Goal: Information Seeking & Learning: Learn about a topic

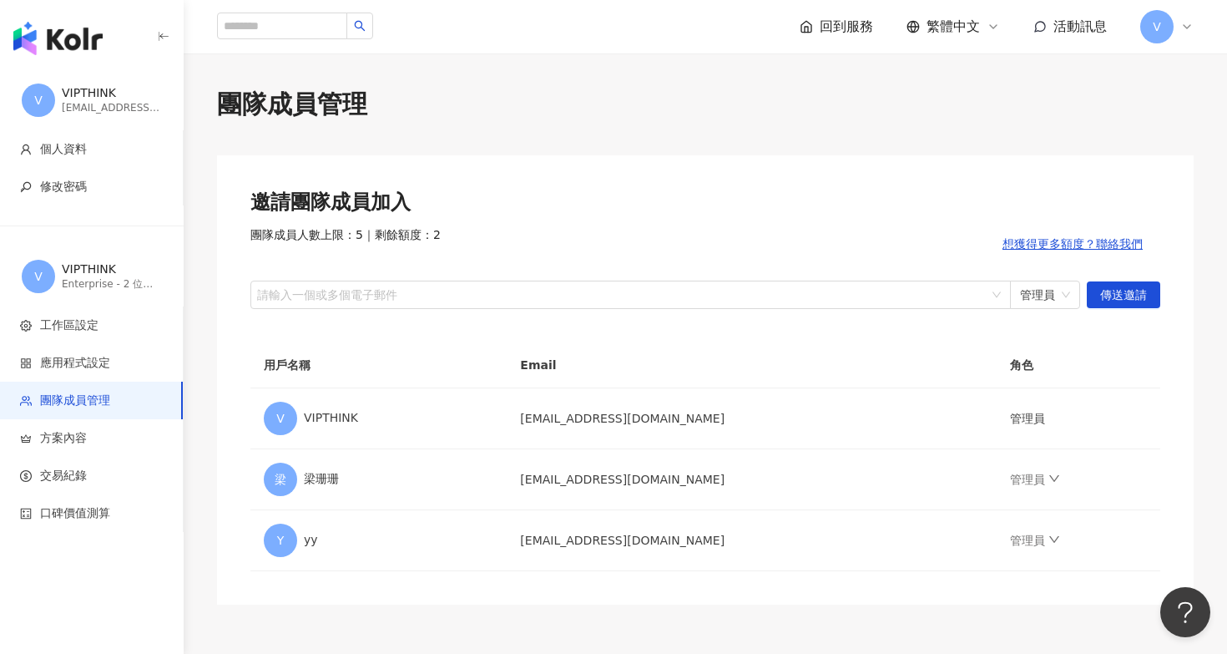
click at [76, 33] on img "button" at bounding box center [57, 38] width 89 height 33
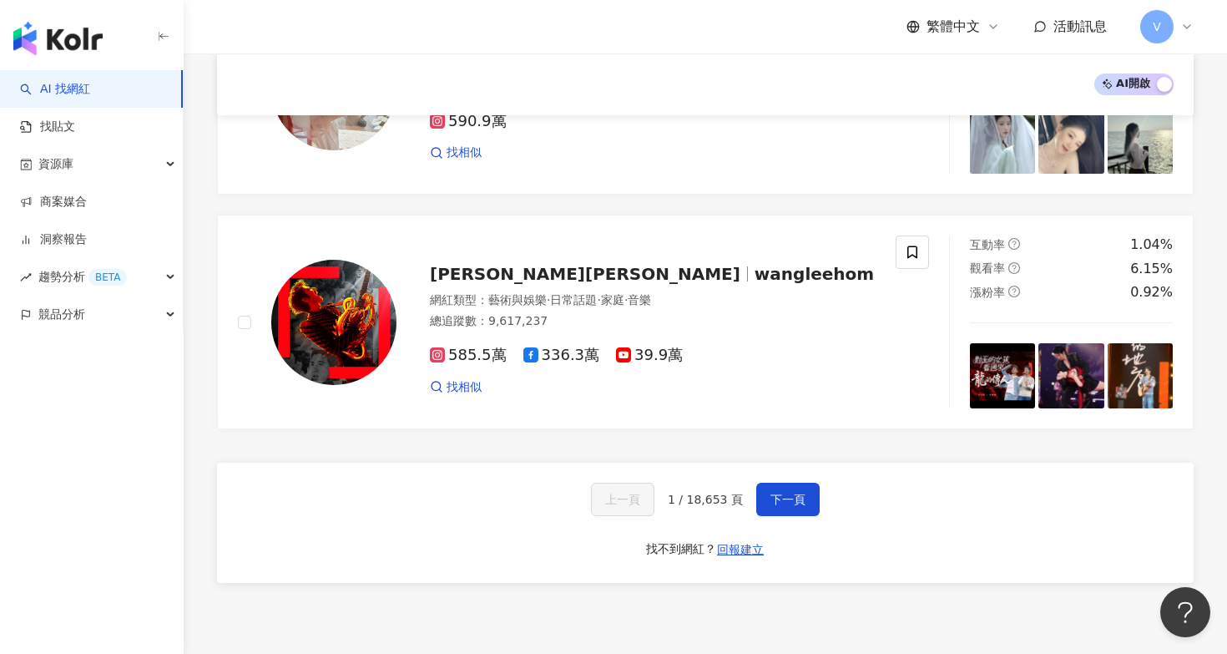
scroll to position [2727, 0]
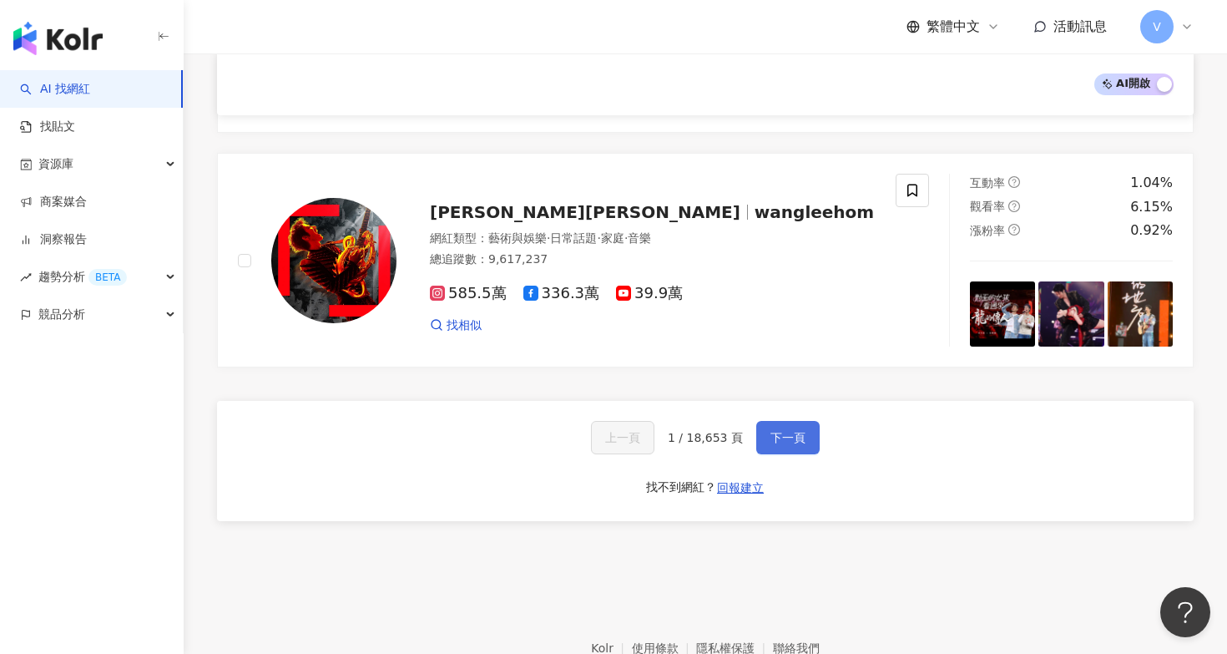
click at [797, 431] on span "下一頁" at bounding box center [788, 437] width 35 height 13
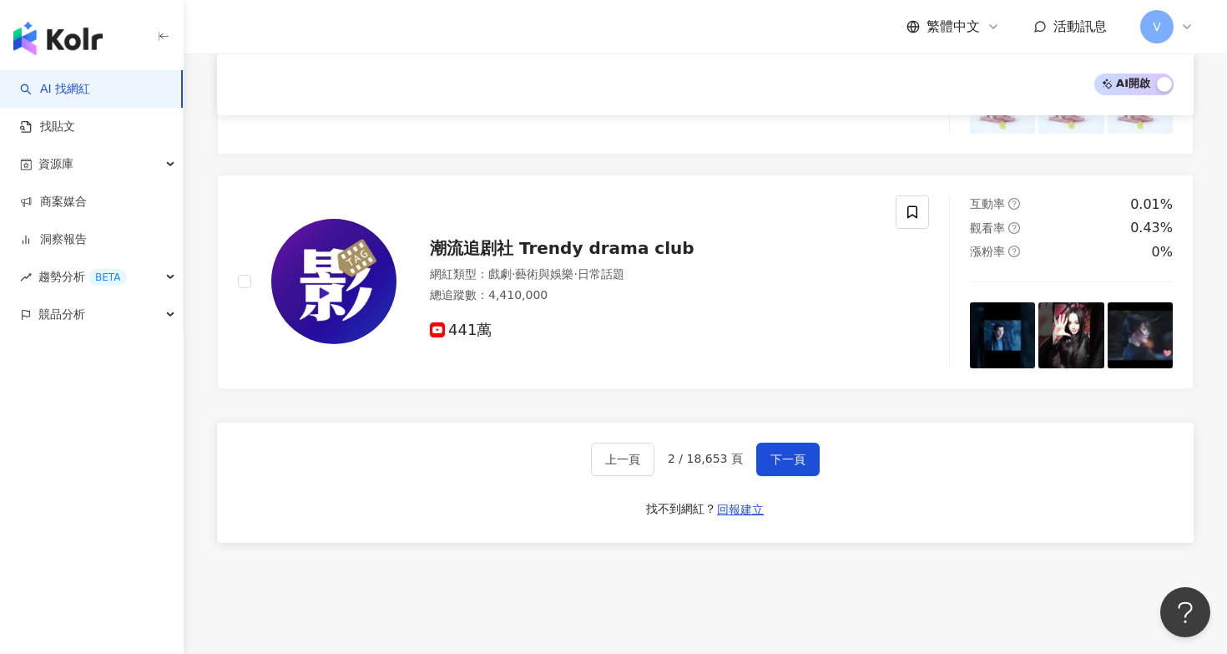
scroll to position [2806, 0]
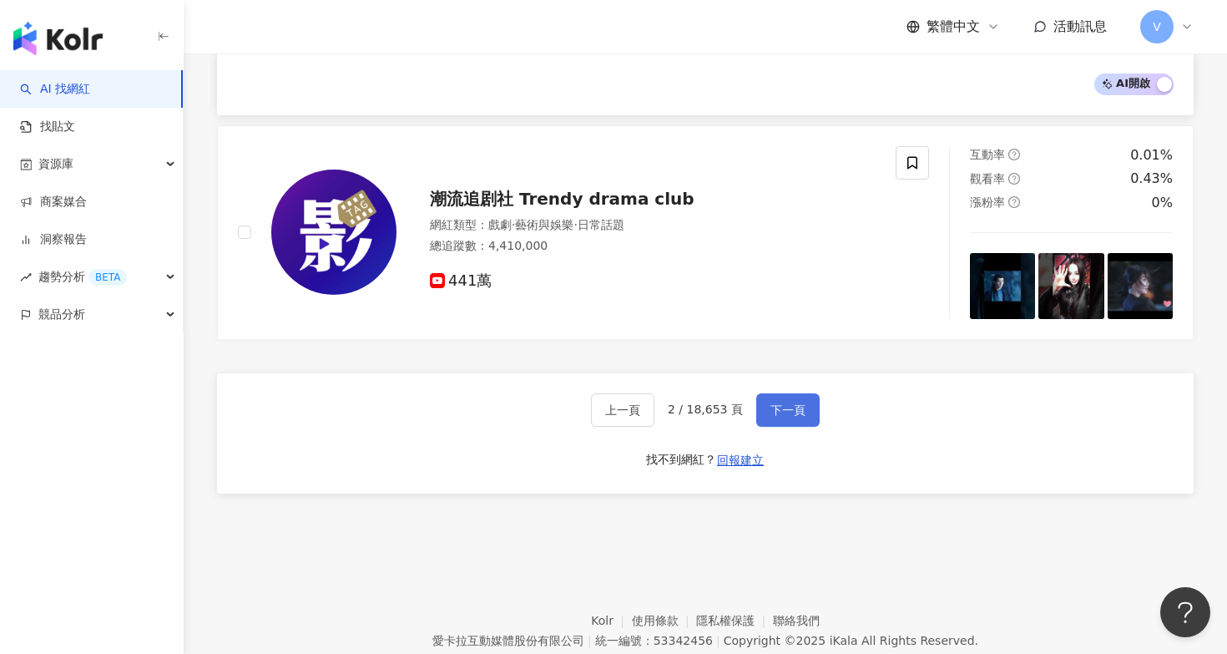
click at [782, 403] on span "下一頁" at bounding box center [788, 409] width 35 height 13
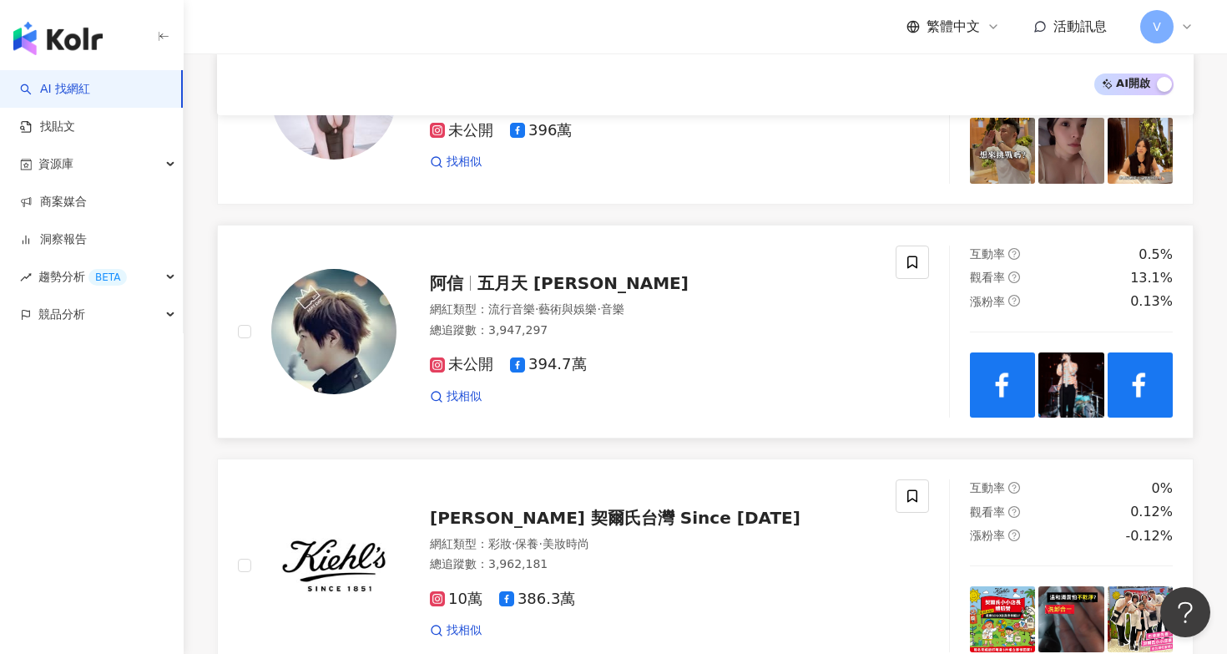
scroll to position [2518, 0]
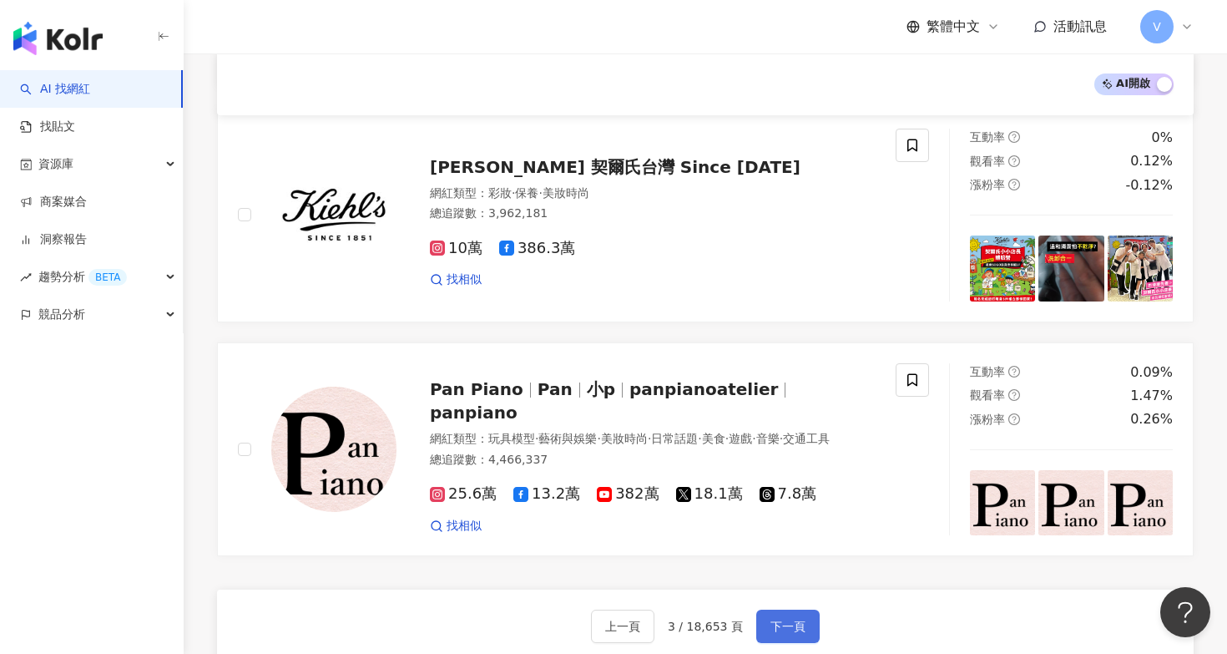
click at [786, 619] on span "下一頁" at bounding box center [788, 625] width 35 height 13
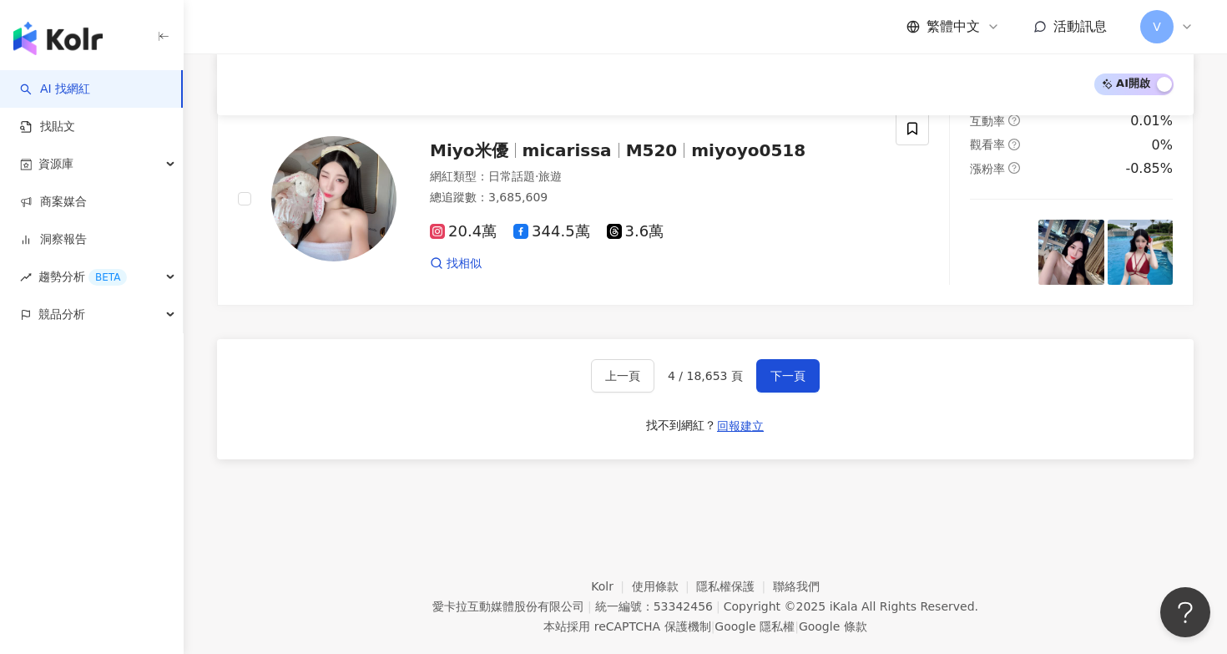
scroll to position [2788, 0]
click at [781, 360] on button "下一頁" at bounding box center [787, 376] width 63 height 33
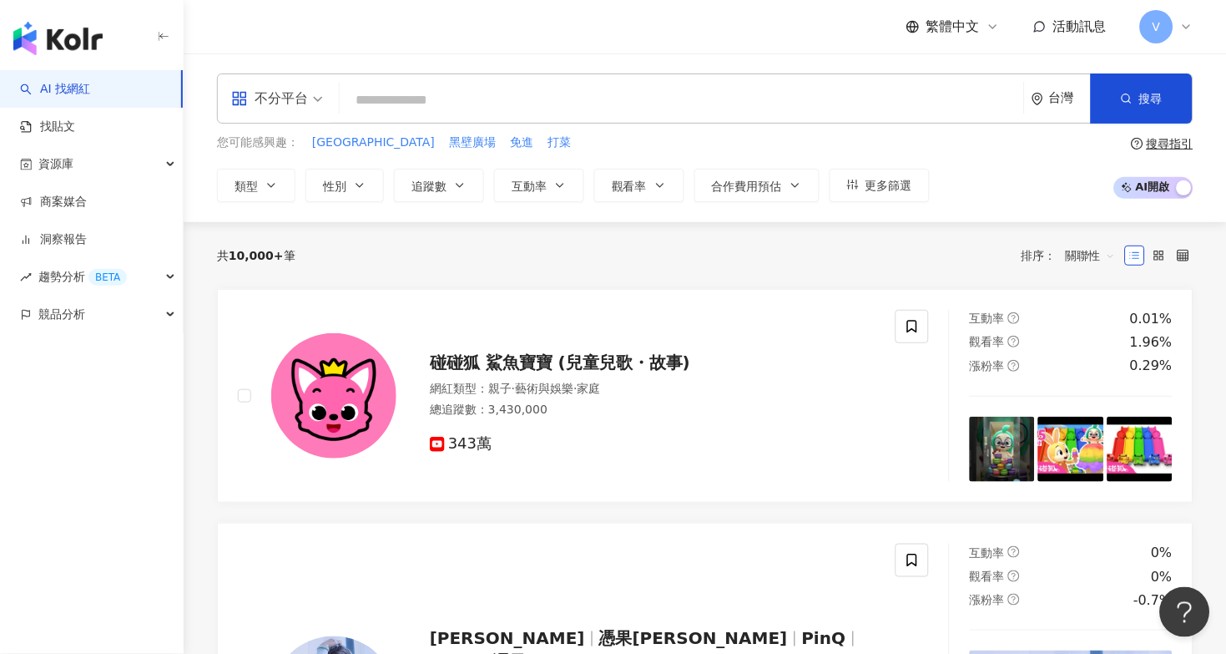
scroll to position [0, 0]
click at [435, 99] on input "search" at bounding box center [681, 100] width 671 height 32
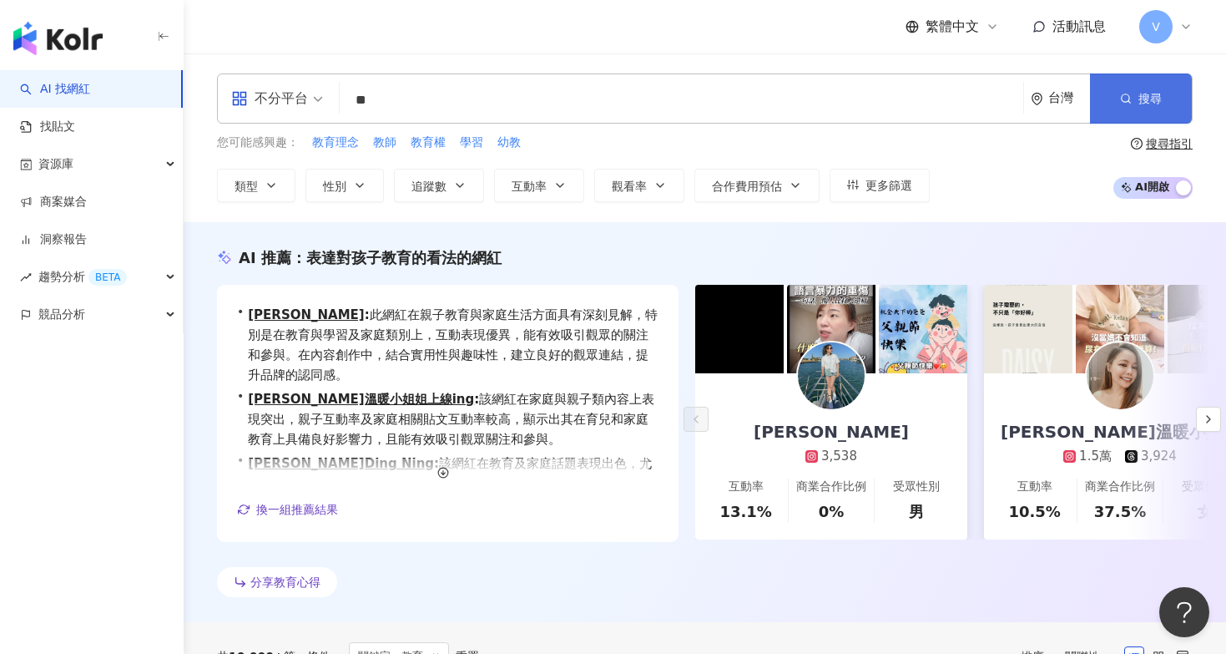
click at [1117, 93] on button "搜尋" at bounding box center [1141, 98] width 102 height 50
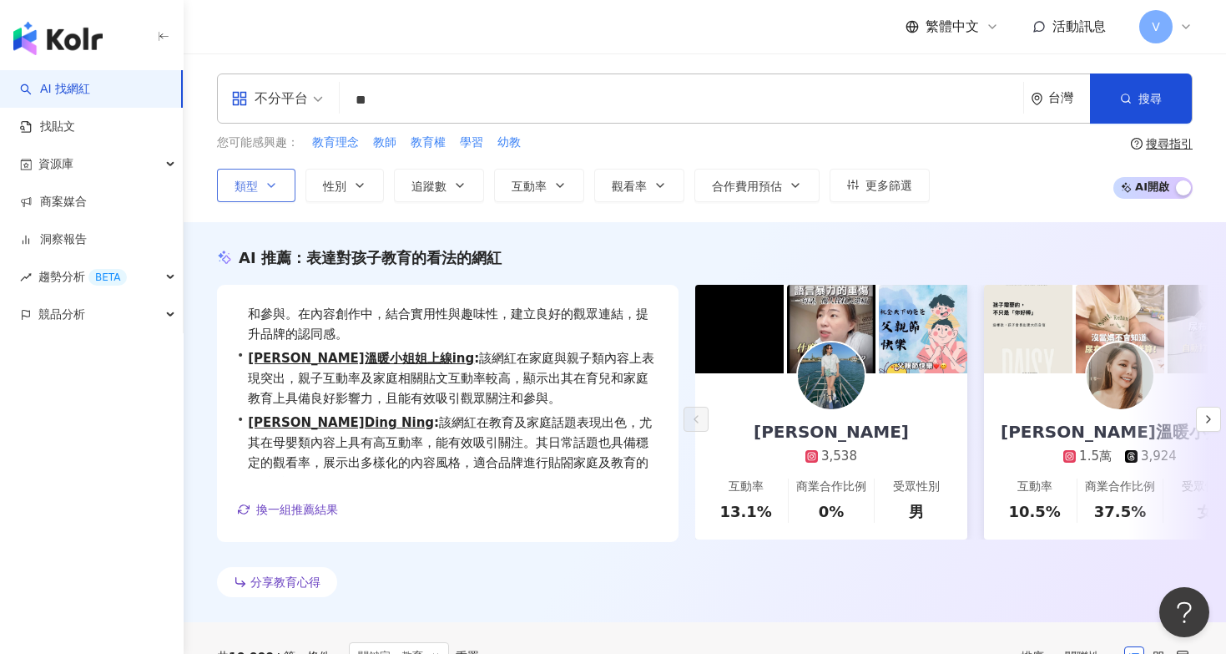
click at [272, 190] on icon "button" at bounding box center [271, 185] width 13 height 13
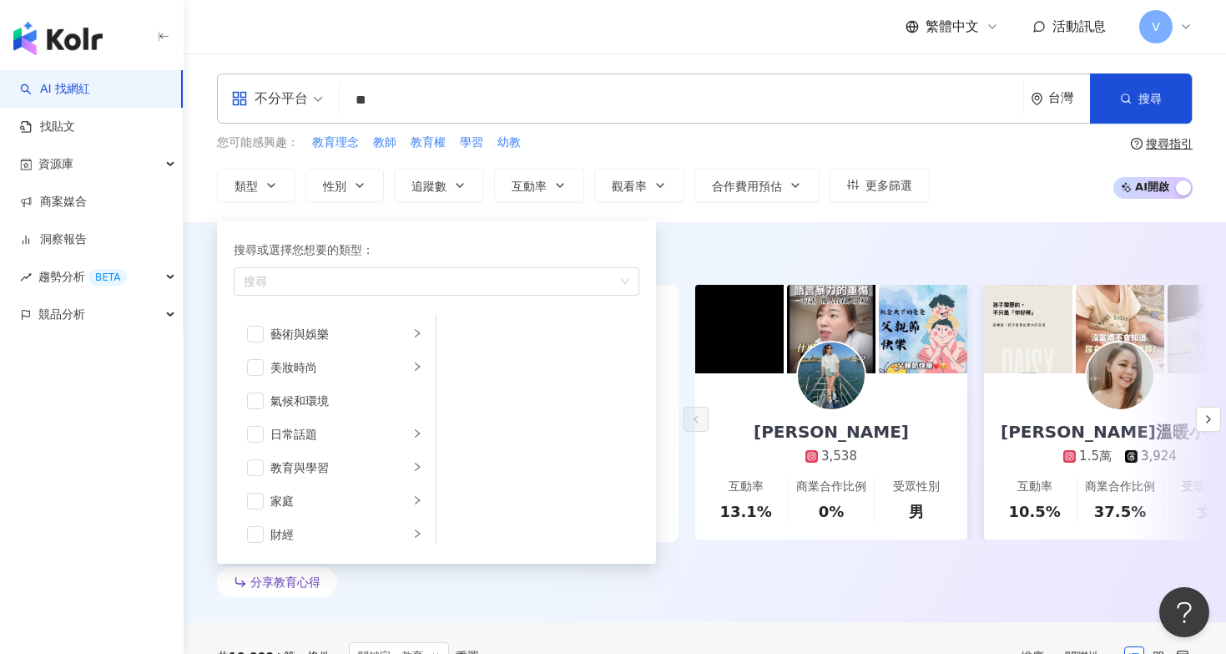
click at [400, 108] on input "**" at bounding box center [681, 100] width 670 height 32
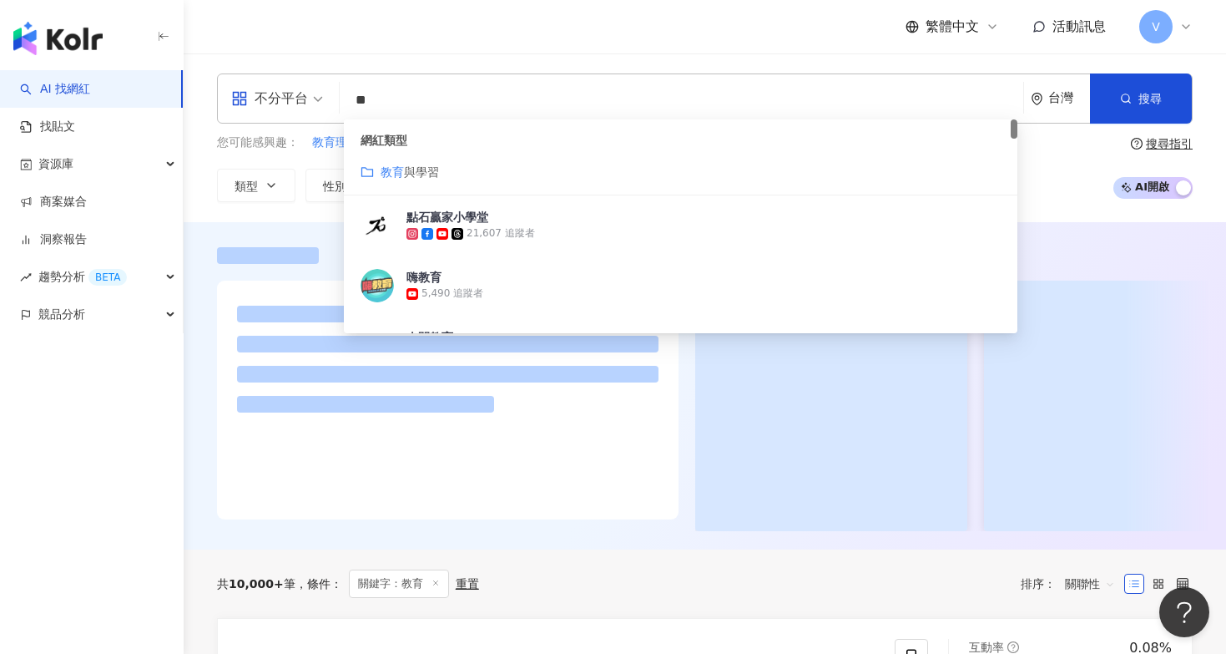
type input "*"
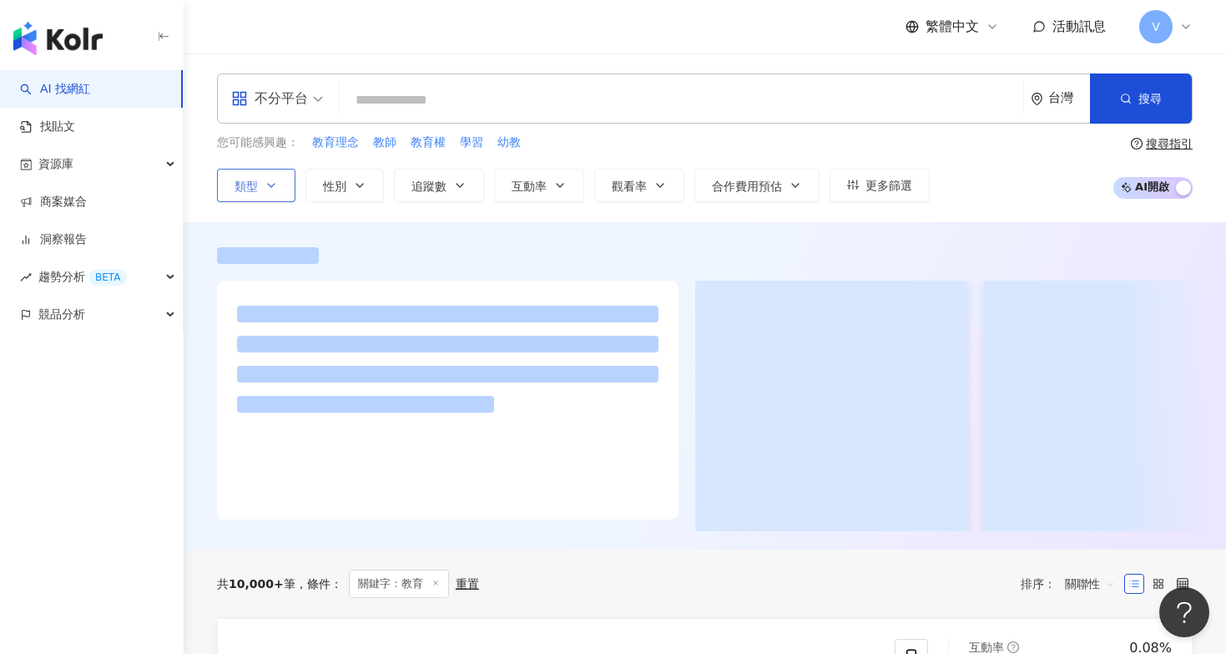
click at [265, 179] on icon "button" at bounding box center [271, 185] width 13 height 13
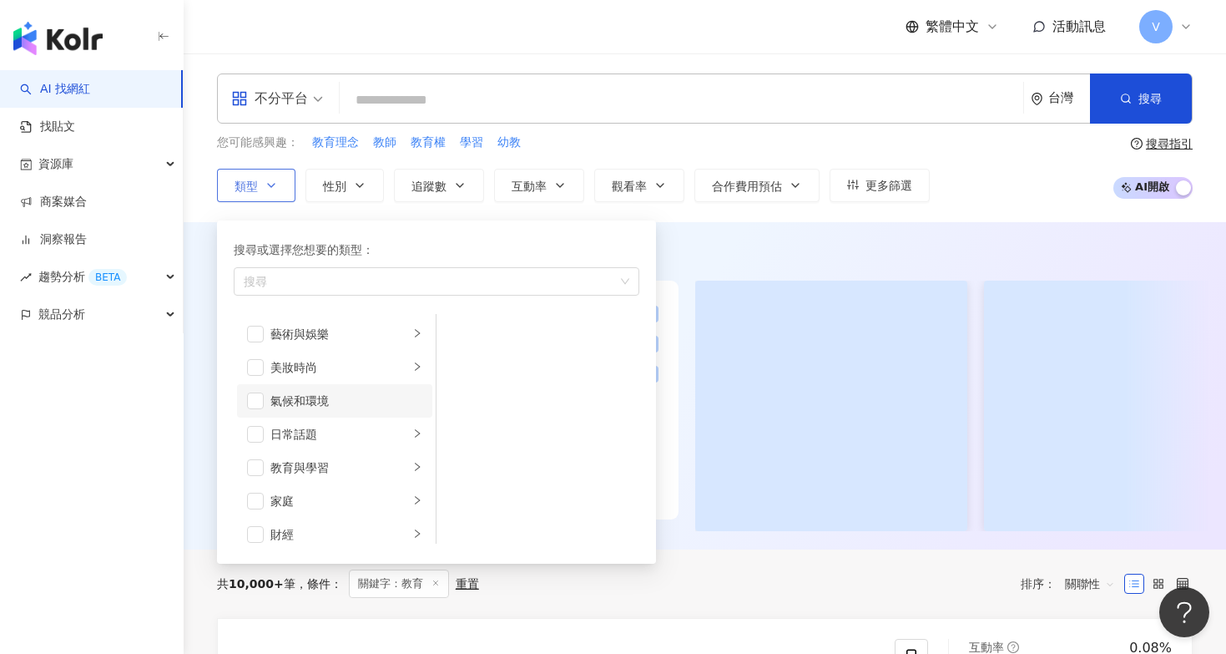
scroll to position [45, 0]
click at [284, 426] on div "教育與學習" at bounding box center [339, 422] width 139 height 18
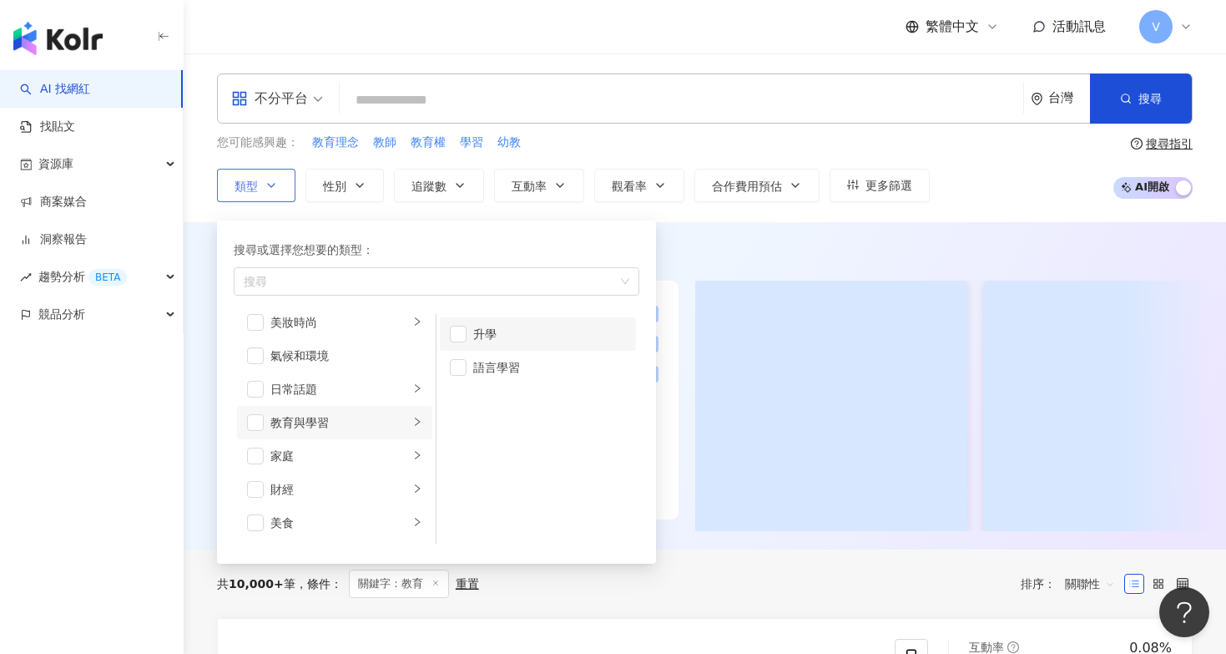
click at [513, 338] on div "升學" at bounding box center [549, 334] width 153 height 18
click at [503, 366] on div "語言學習" at bounding box center [549, 367] width 153 height 18
click at [436, 104] on input "search" at bounding box center [681, 100] width 670 height 32
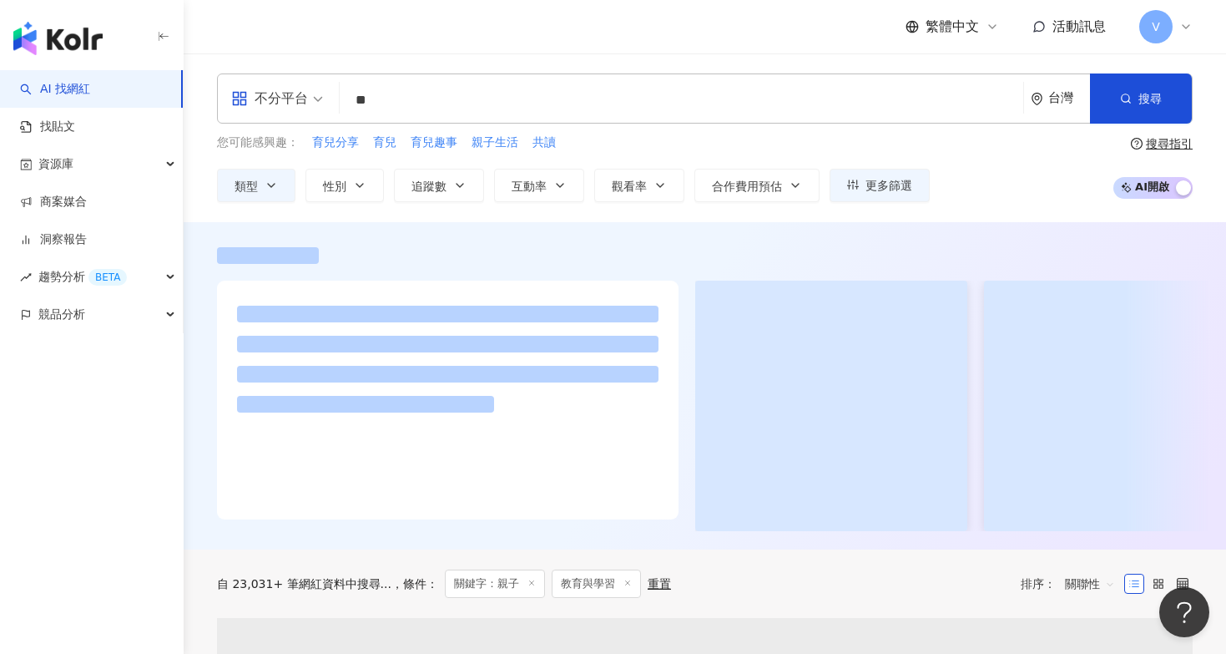
click at [795, 67] on div "不分平台 ** 台灣 搜尋 customizedTag loading 網紅類型 家庭 / 親子 旅遊 / 親子 旅遊 搜尋名稱、敘述、貼文含有關鍵字 “ 親…" at bounding box center [705, 137] width 1043 height 169
click at [391, 112] on input "**" at bounding box center [681, 100] width 670 height 32
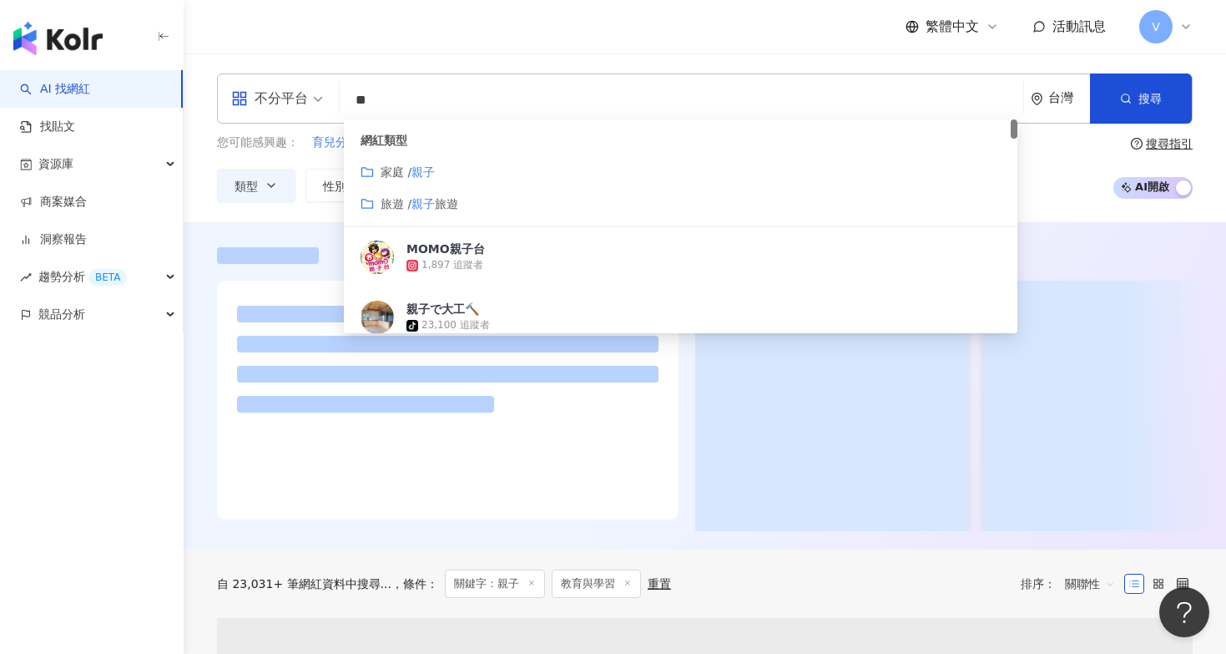
type input "*"
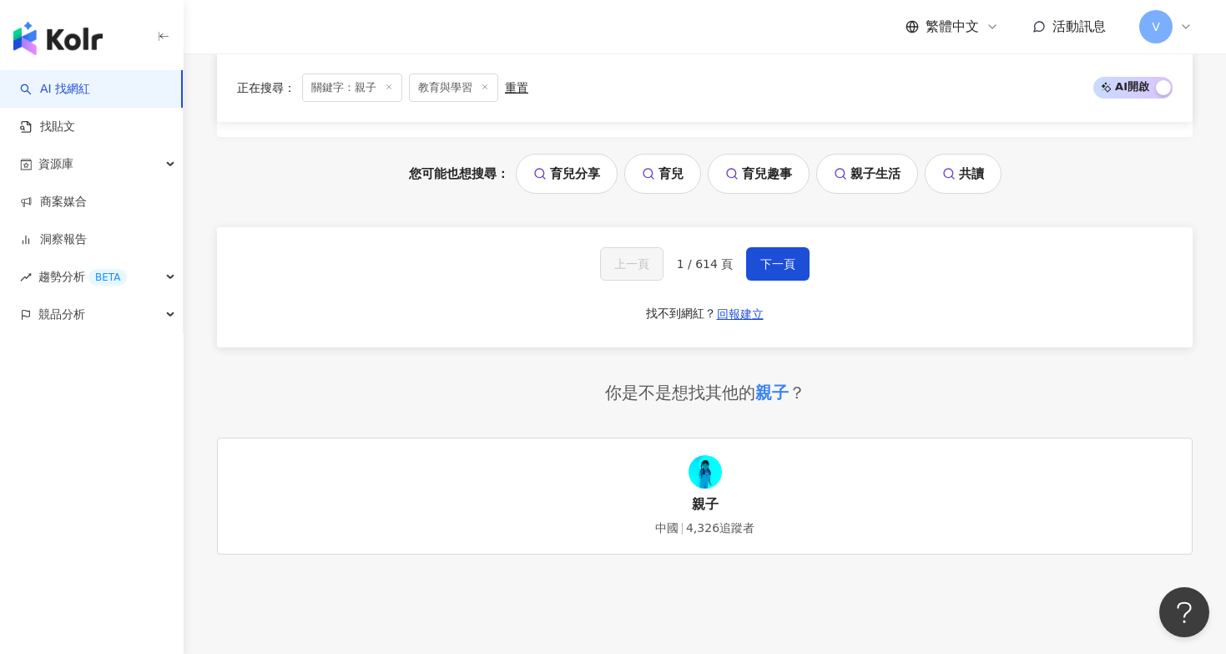
scroll to position [3098, 0]
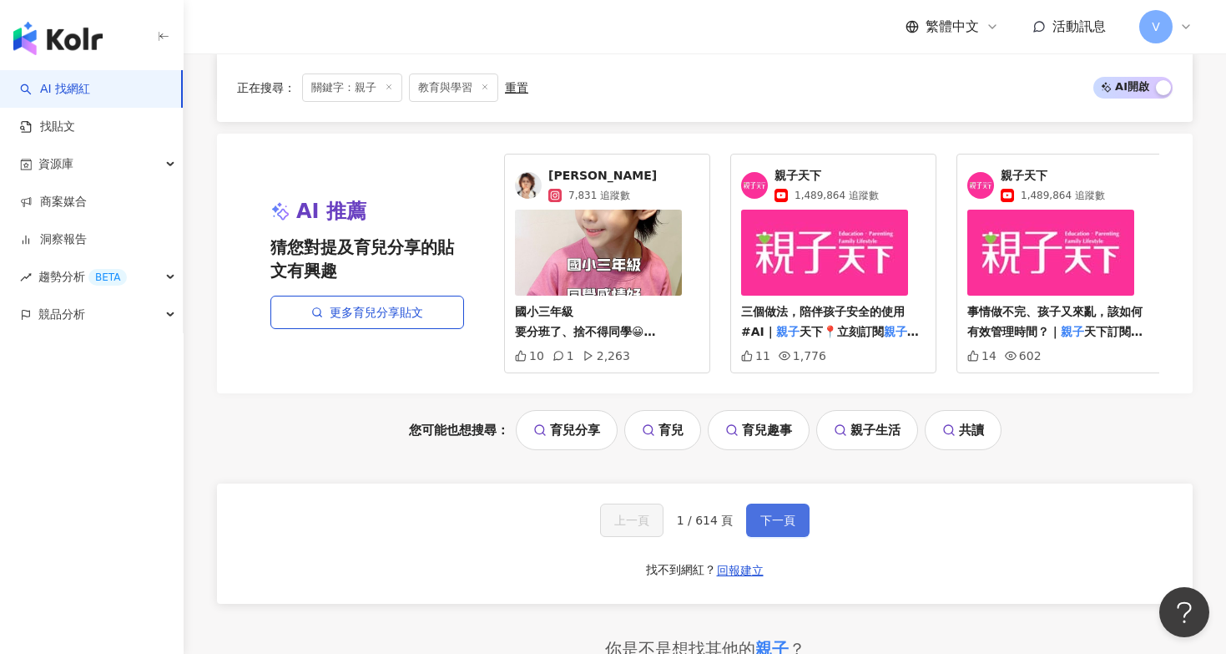
click at [776, 513] on span "下一頁" at bounding box center [777, 519] width 35 height 13
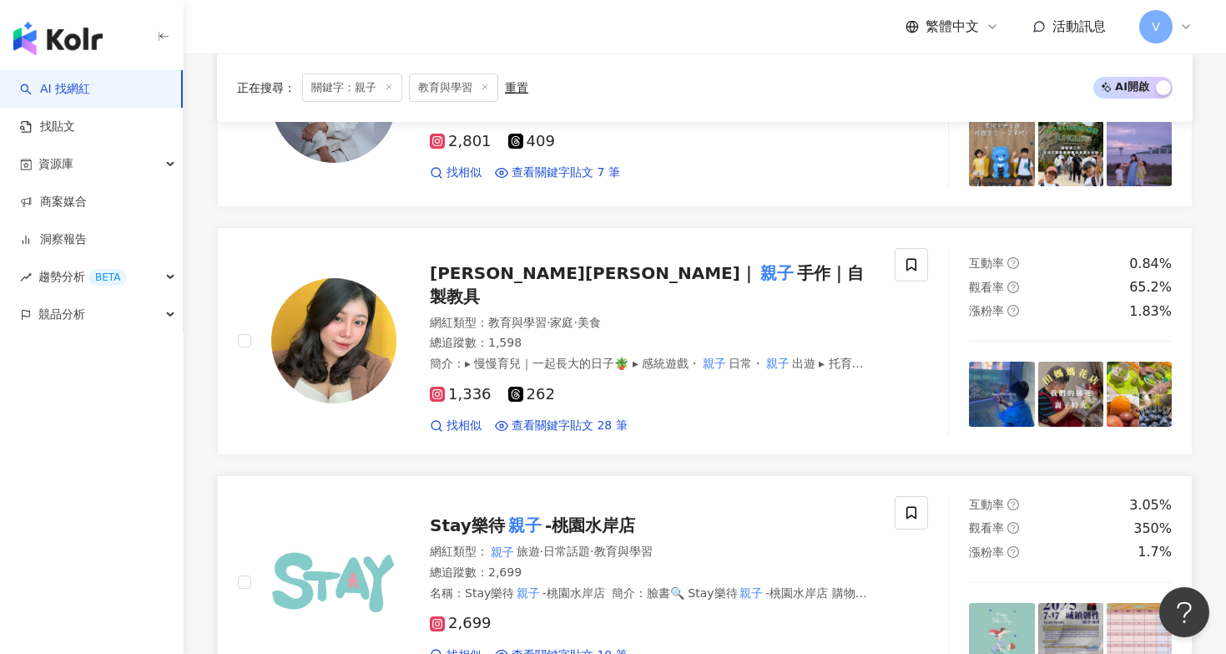
scroll to position [3014, 0]
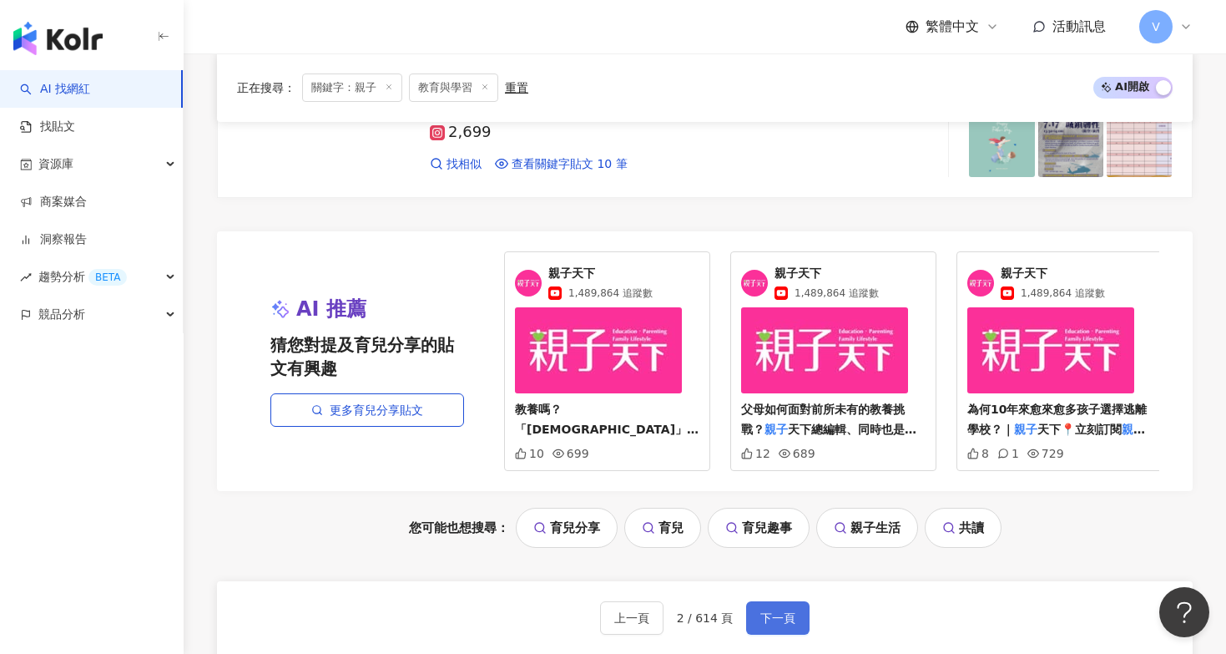
click at [778, 611] on span "下一頁" at bounding box center [777, 617] width 35 height 13
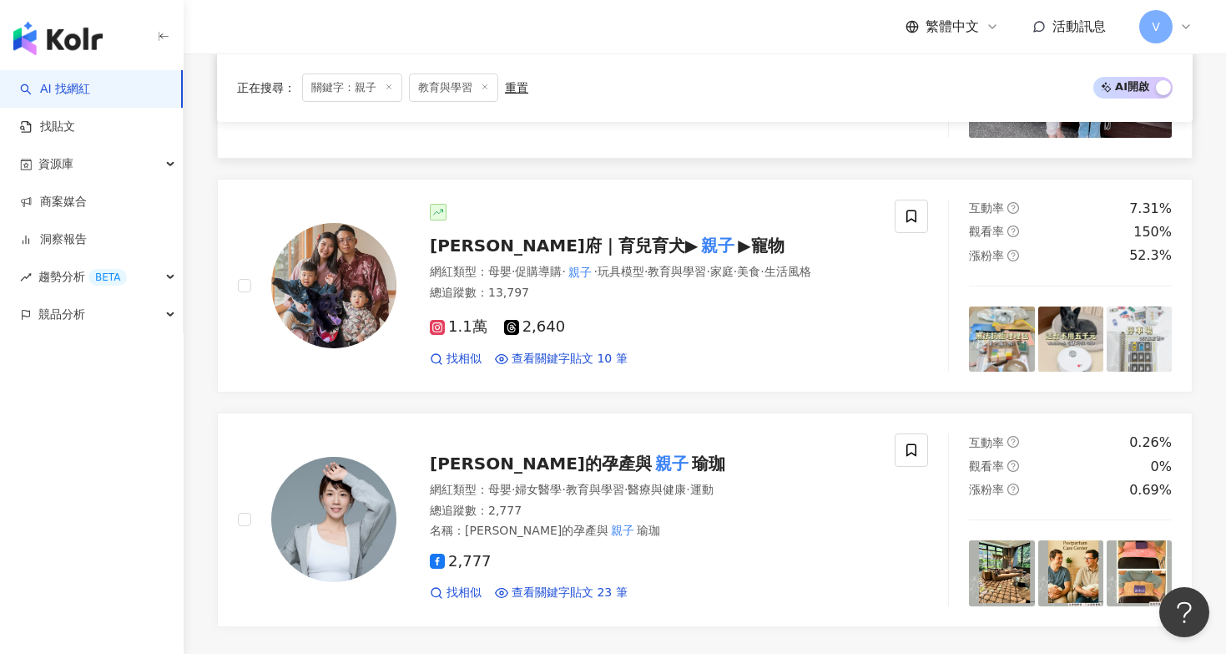
scroll to position [2761, 0]
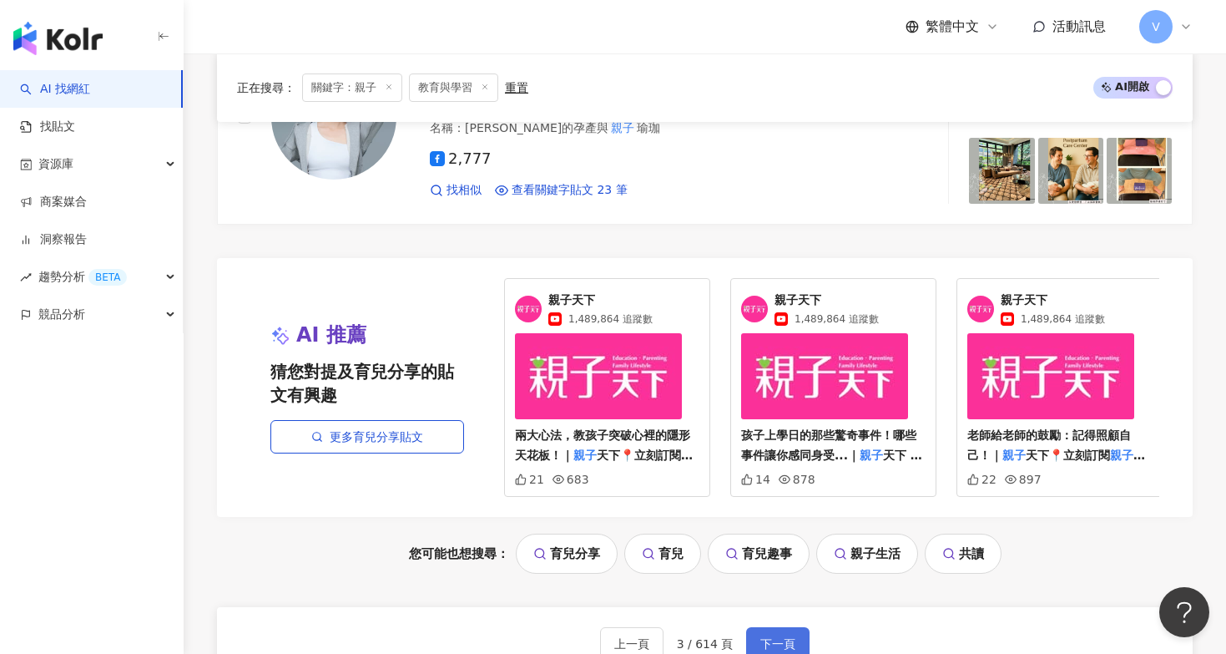
click at [768, 637] on span "下一頁" at bounding box center [777, 643] width 35 height 13
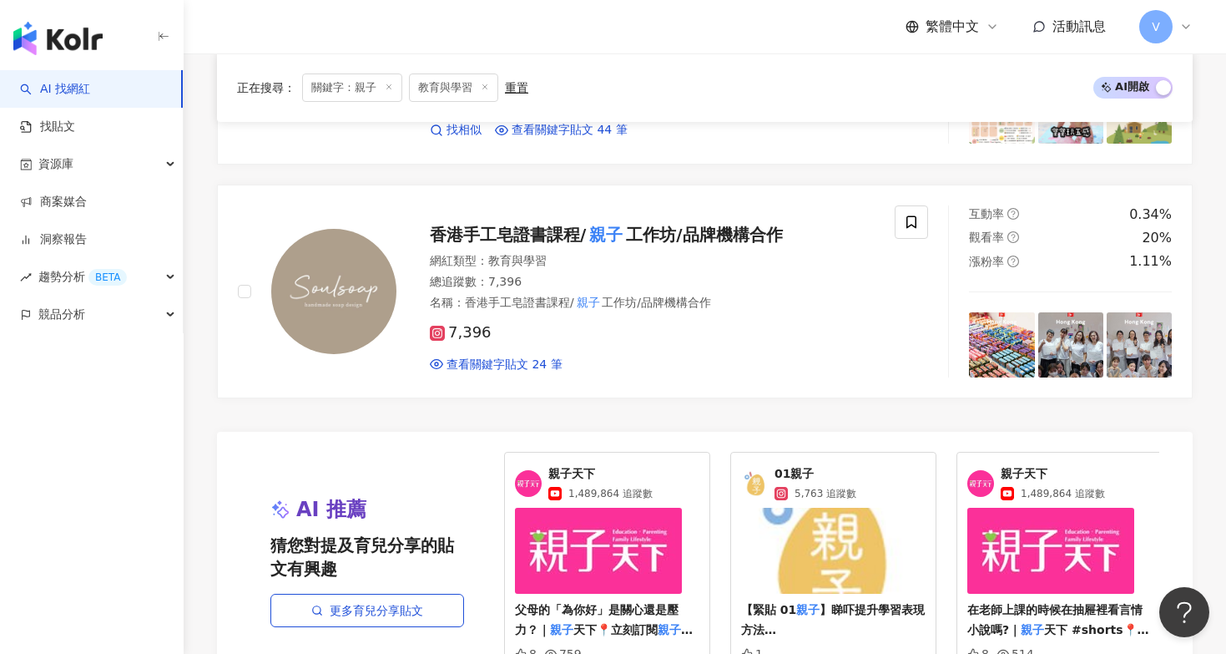
scroll to position [3215, 0]
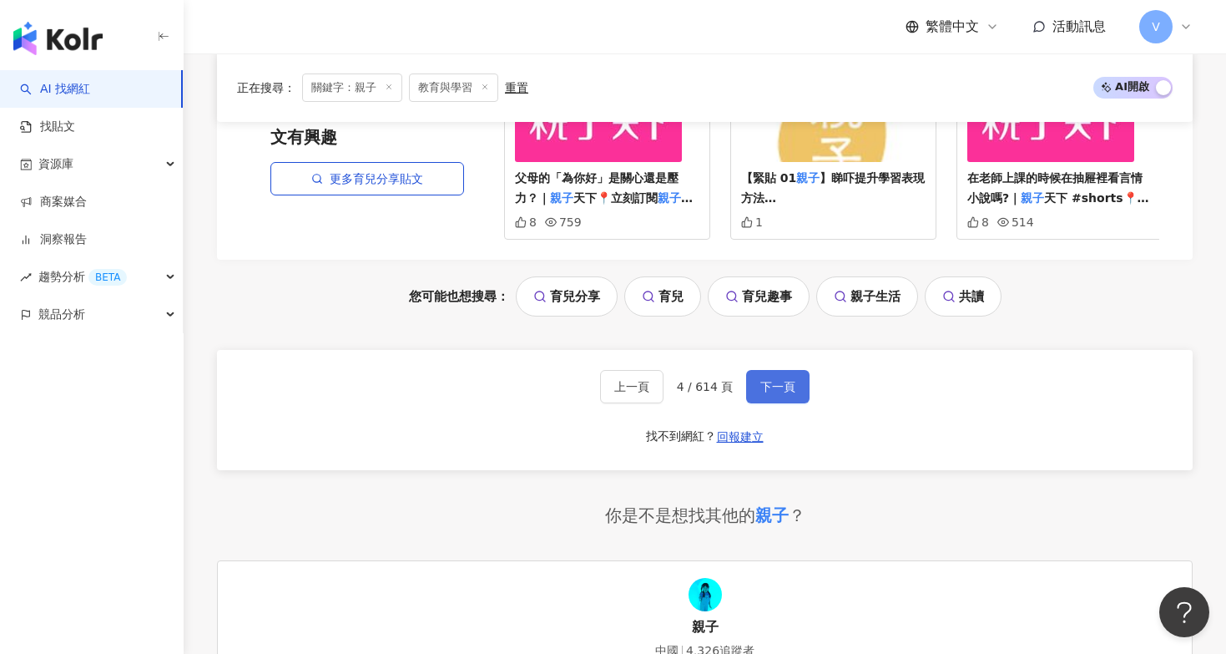
click at [766, 380] on span "下一頁" at bounding box center [777, 386] width 35 height 13
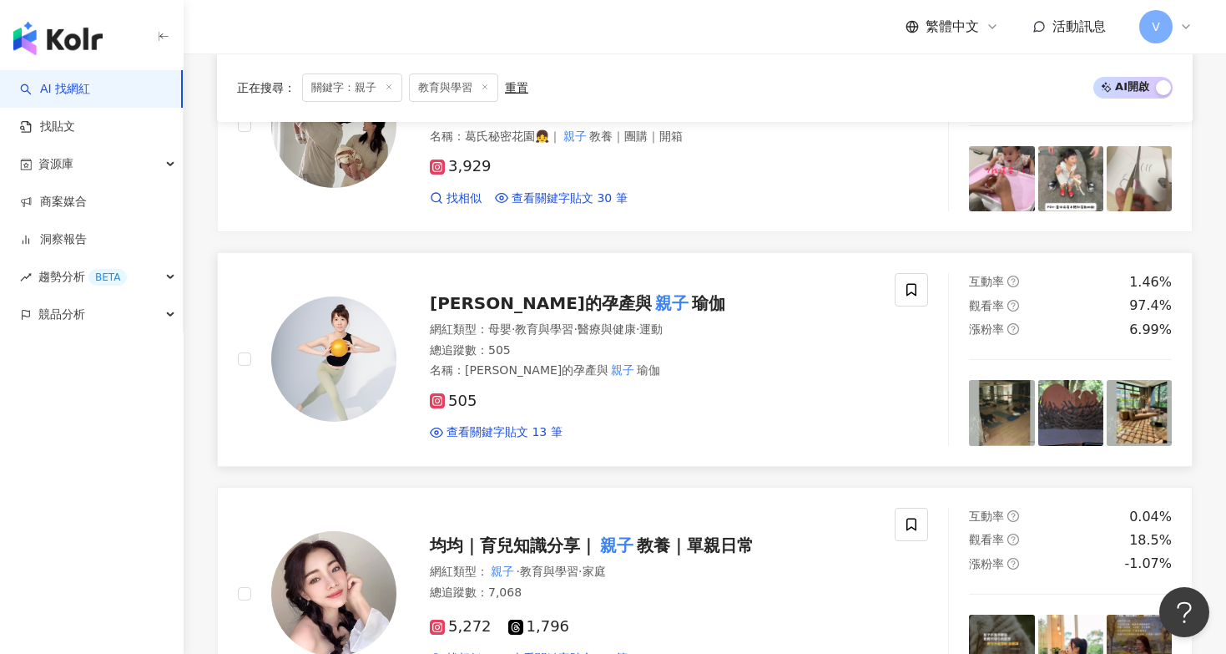
scroll to position [1041, 0]
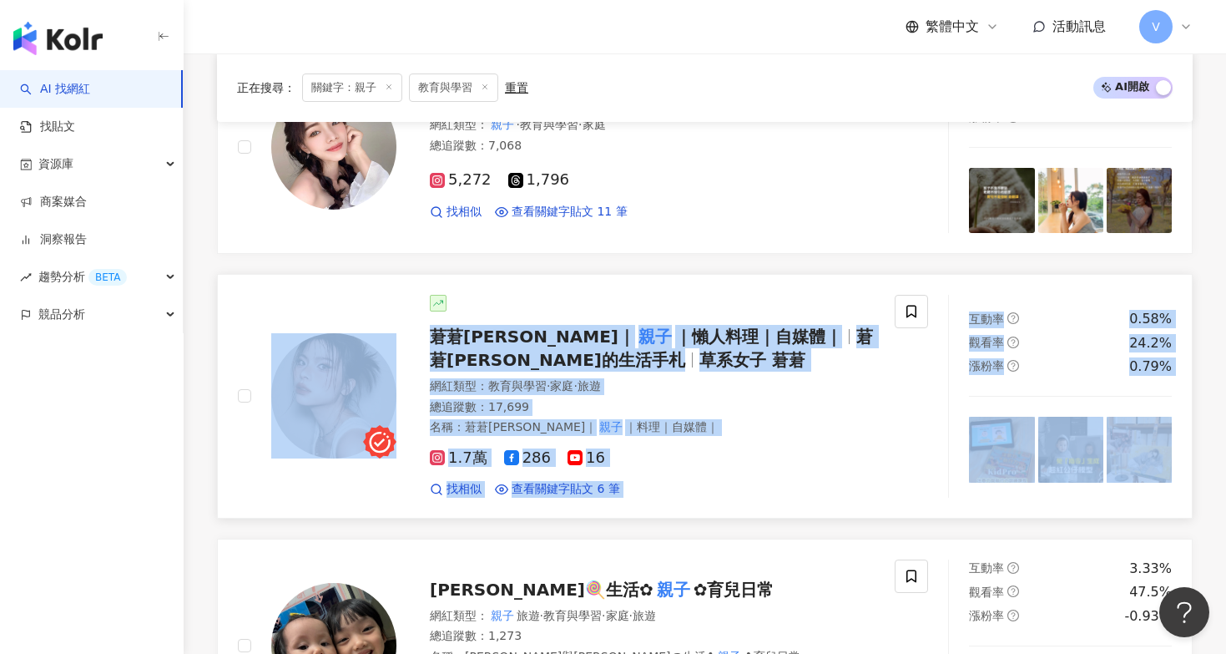
click at [868, 274] on link "莙莙[PERSON_NAME]｜ 親子 ｜懶人料理｜自媒體｜ 莙莙[PERSON_NAME]的生活手札 草系女子 莙莙 網紅類型 ： 教育與學習 · 家庭 ·…" at bounding box center [705, 396] width 976 height 245
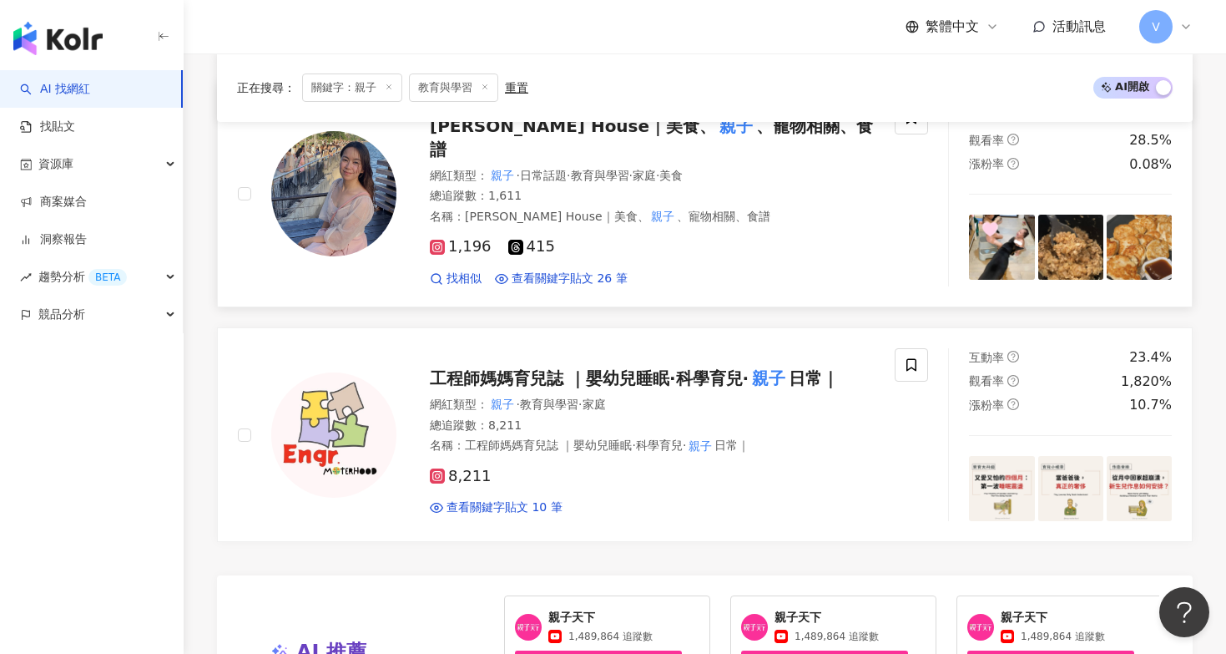
scroll to position [3004, 0]
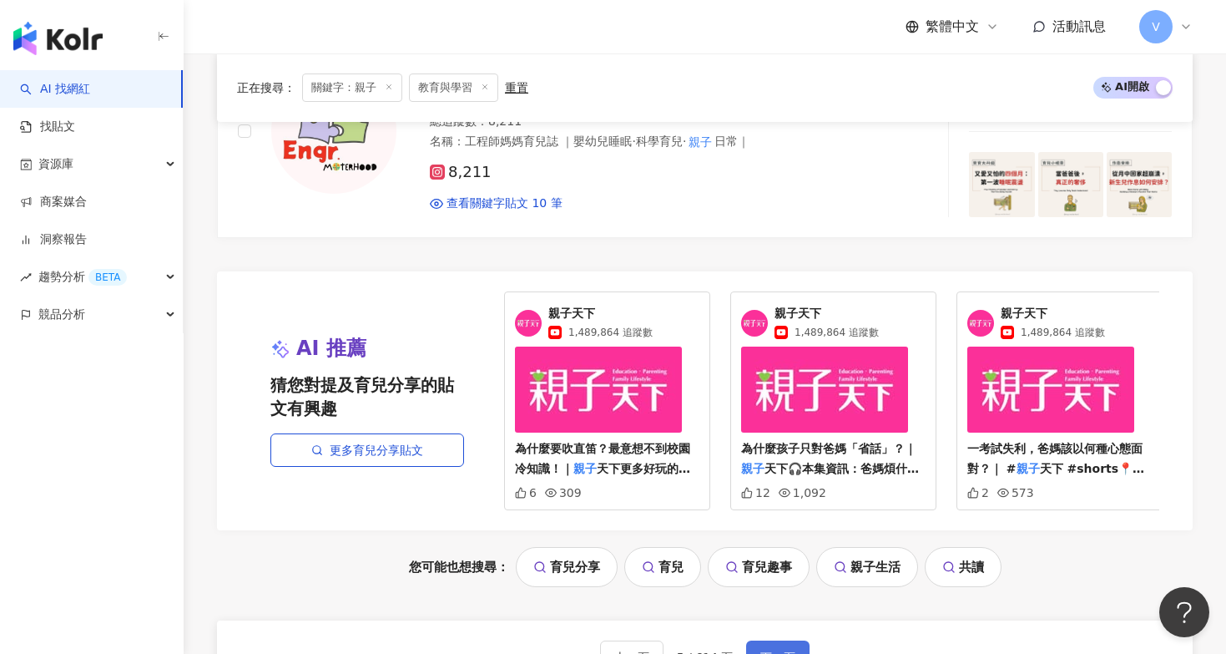
click at [781, 650] on span "下一頁" at bounding box center [777, 656] width 35 height 13
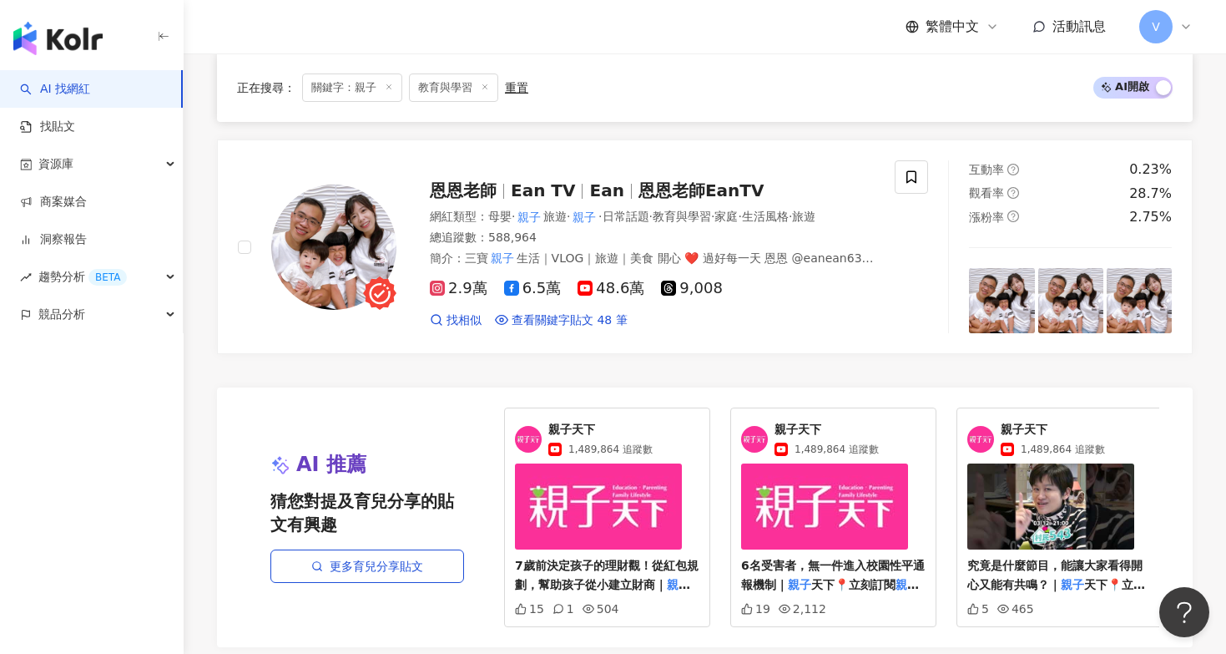
scroll to position [2937, 0]
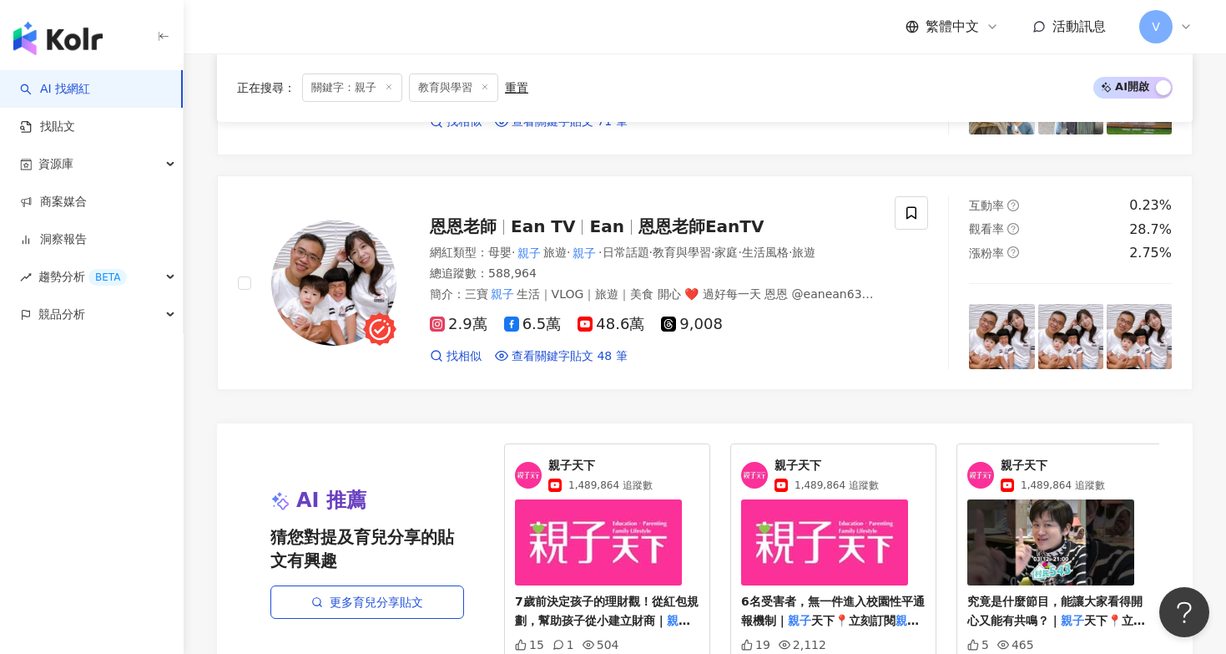
click at [624, 92] on div "正在搜尋 ： 關鍵字：親子 教育與學習 重置 AI 開啟 AI 關閉" at bounding box center [705, 87] width 936 height 28
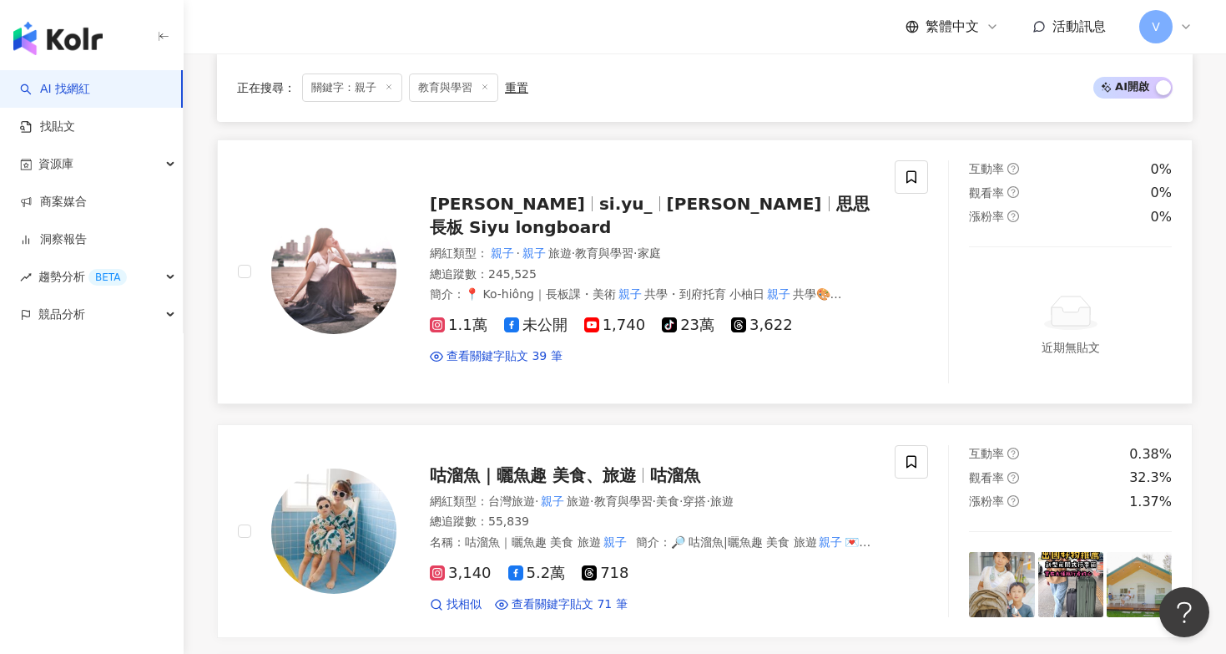
scroll to position [2491, 0]
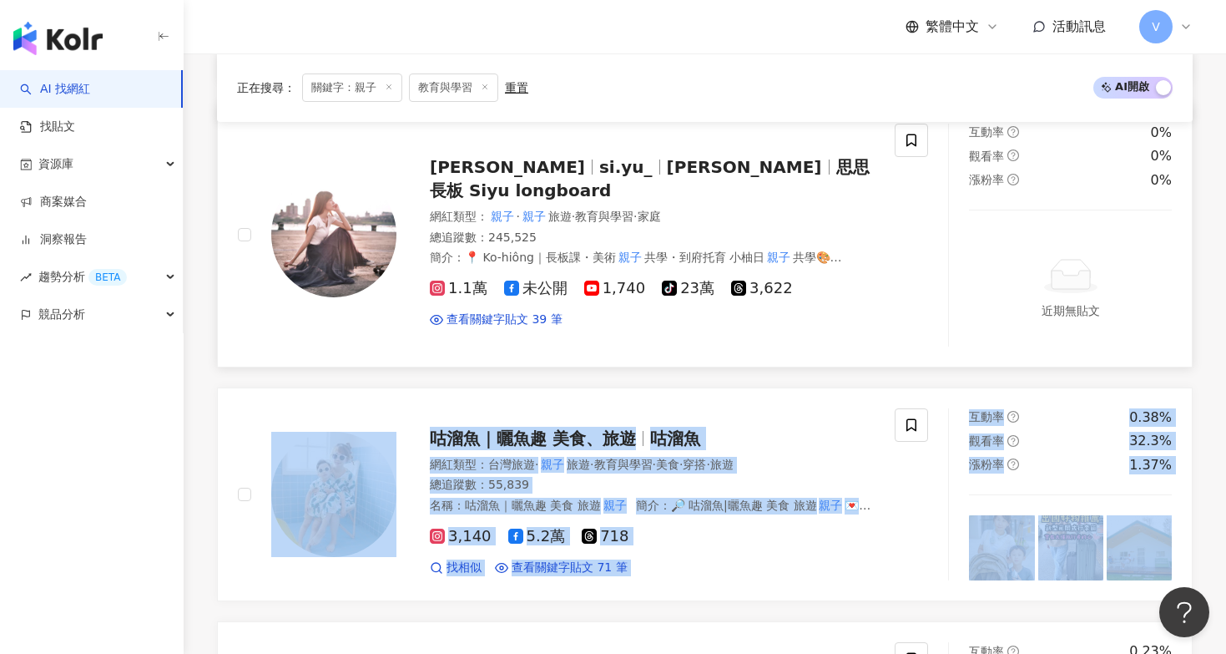
click at [875, 345] on link "Siyu 思思 si.[PERSON_NAME] 思思長板 Siyu longboard 網紅類型 ： 親子 · 親子 旅遊 · 教育與學習 · 家庭 總追蹤…" at bounding box center [705, 235] width 976 height 265
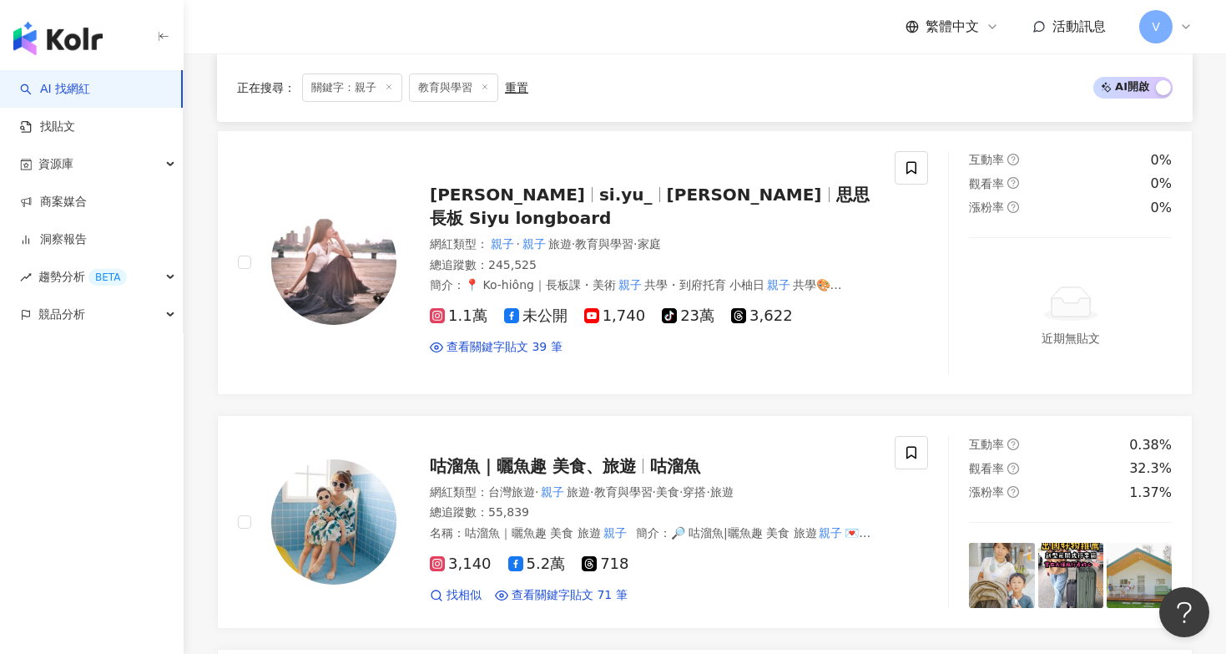
scroll to position [3112, 0]
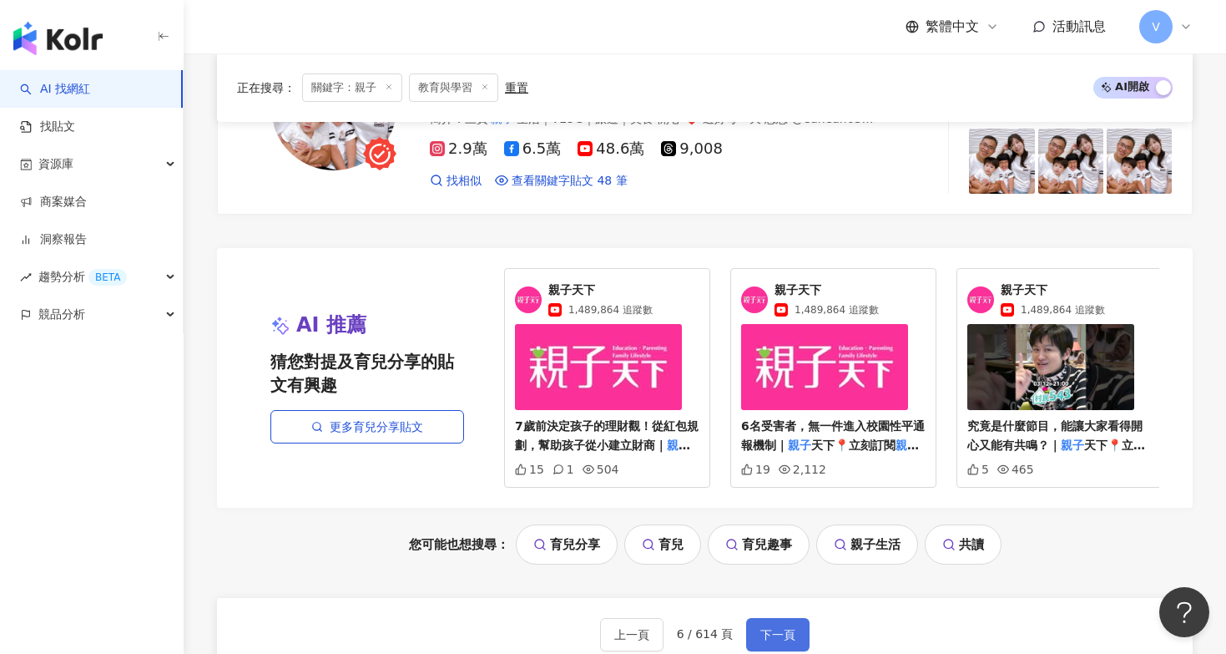
click at [778, 628] on span "下一頁" at bounding box center [777, 634] width 35 height 13
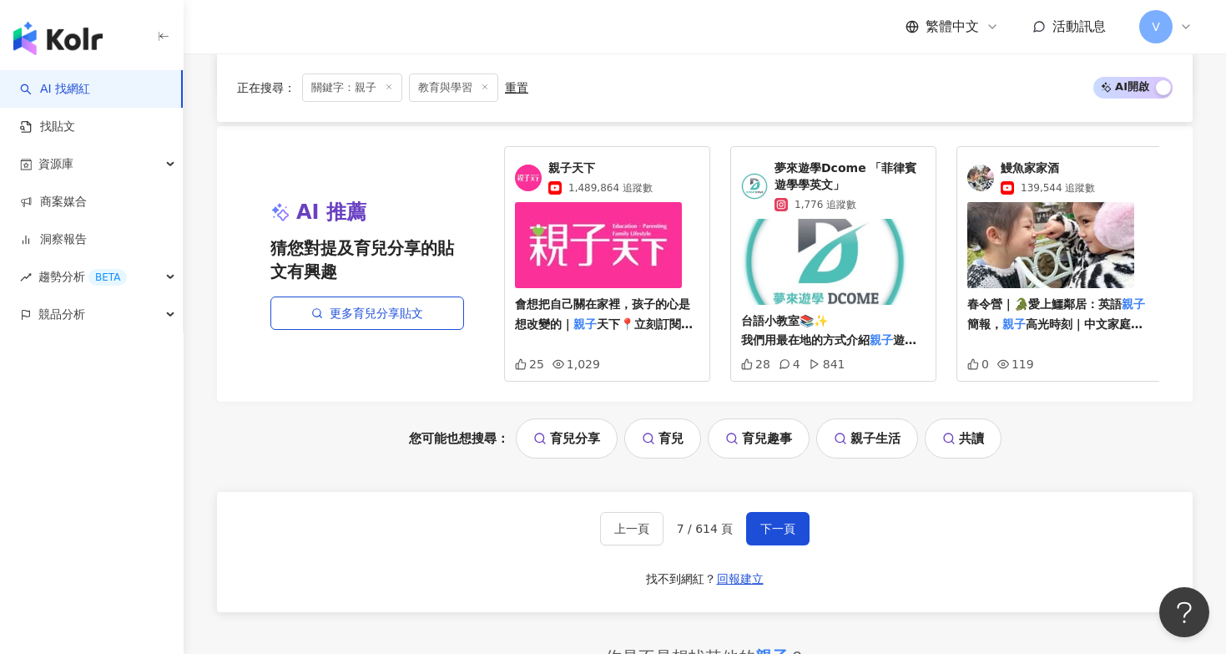
scroll to position [3167, 0]
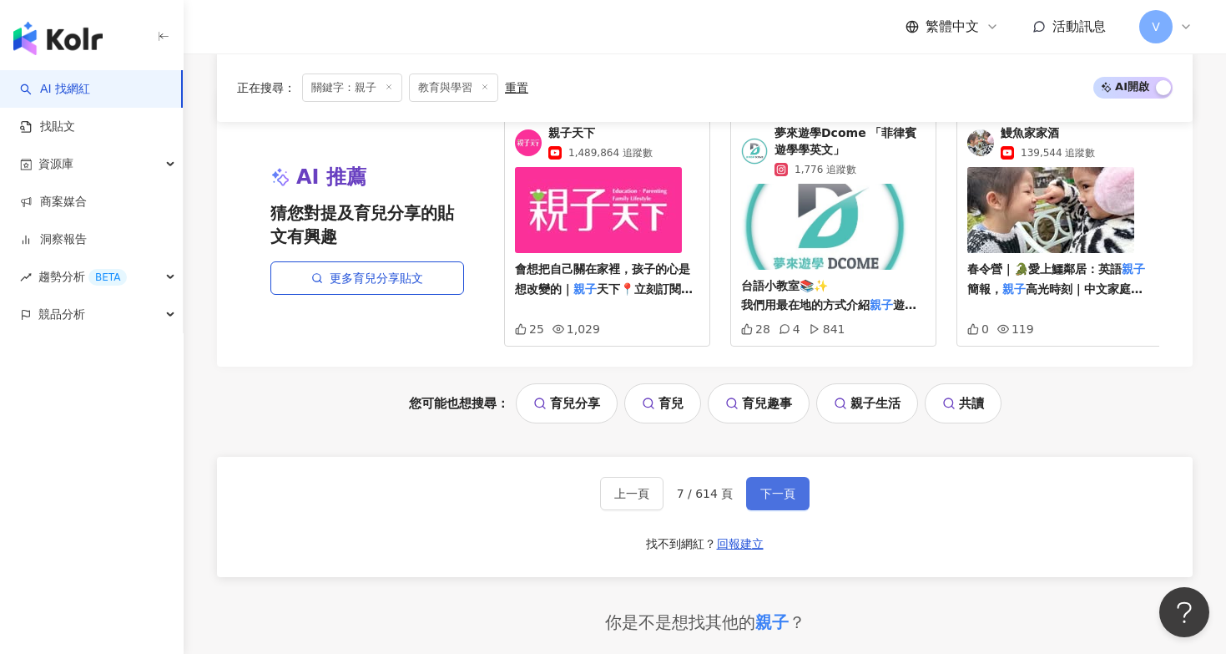
click at [783, 487] on span "下一頁" at bounding box center [777, 493] width 35 height 13
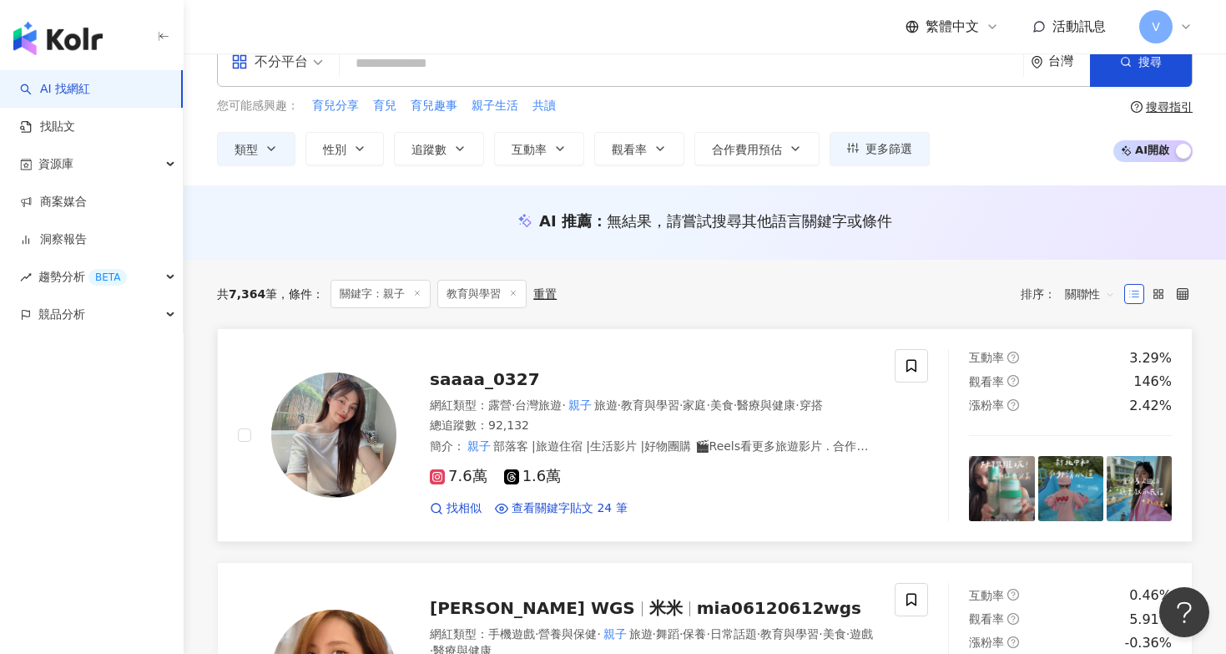
scroll to position [36, 0]
click at [648, 317] on div "共 7,364 筆 條件 ： 關鍵字：親子 教育與學習 重置 排序： 關聯性" at bounding box center [705, 294] width 976 height 68
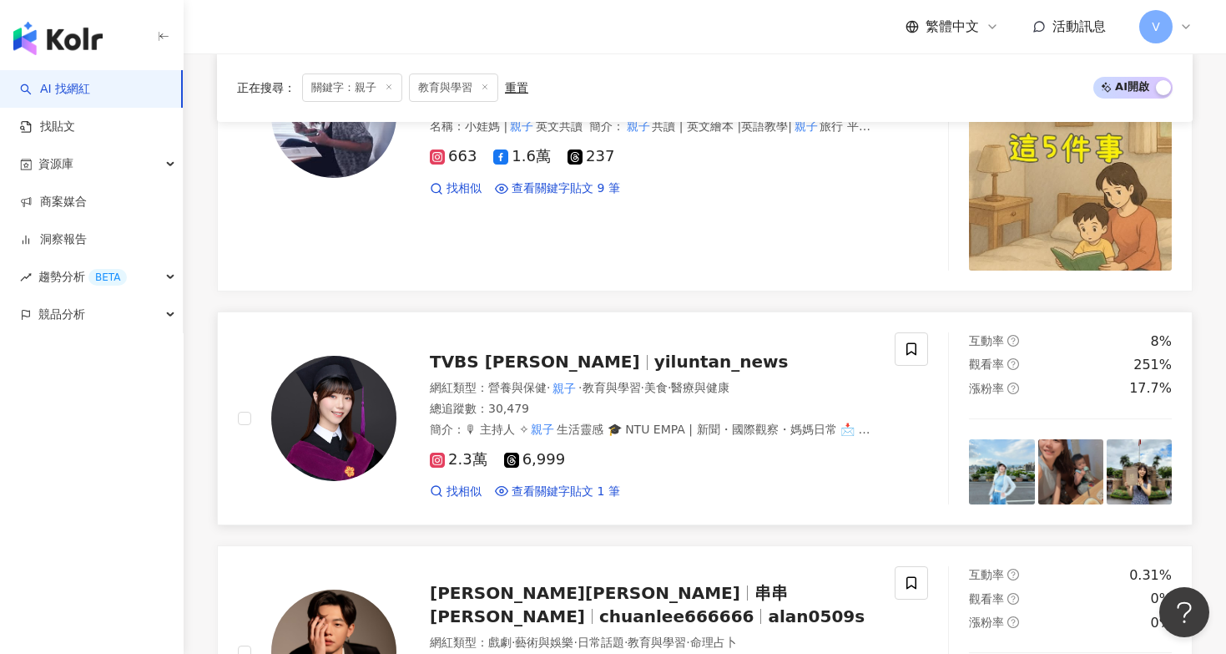
scroll to position [1442, 0]
